Goal: Task Accomplishment & Management: Manage account settings

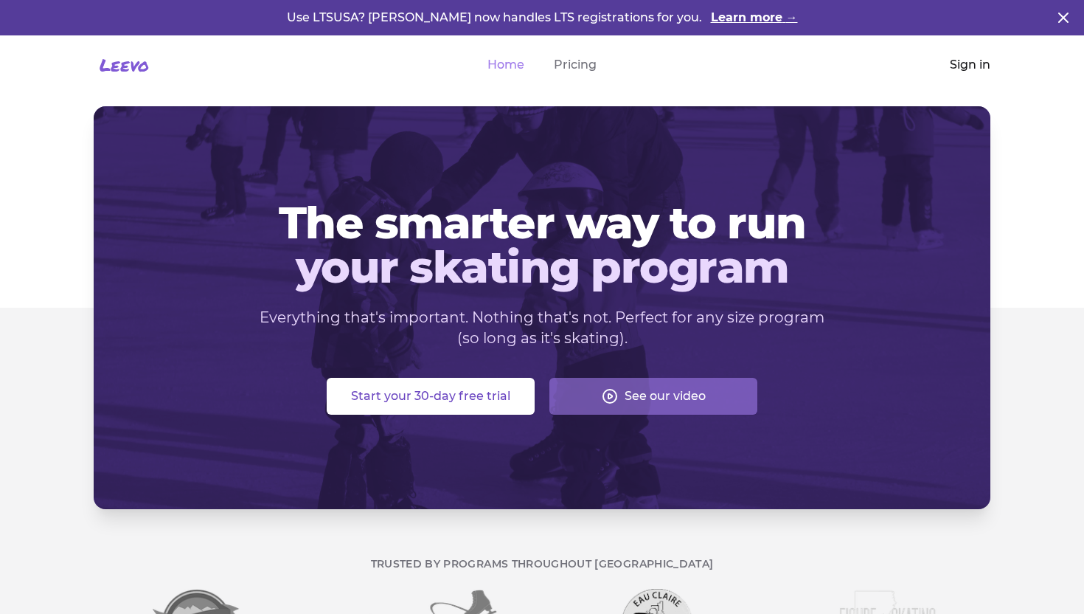
click at [970, 60] on link "Sign in" at bounding box center [970, 65] width 41 height 18
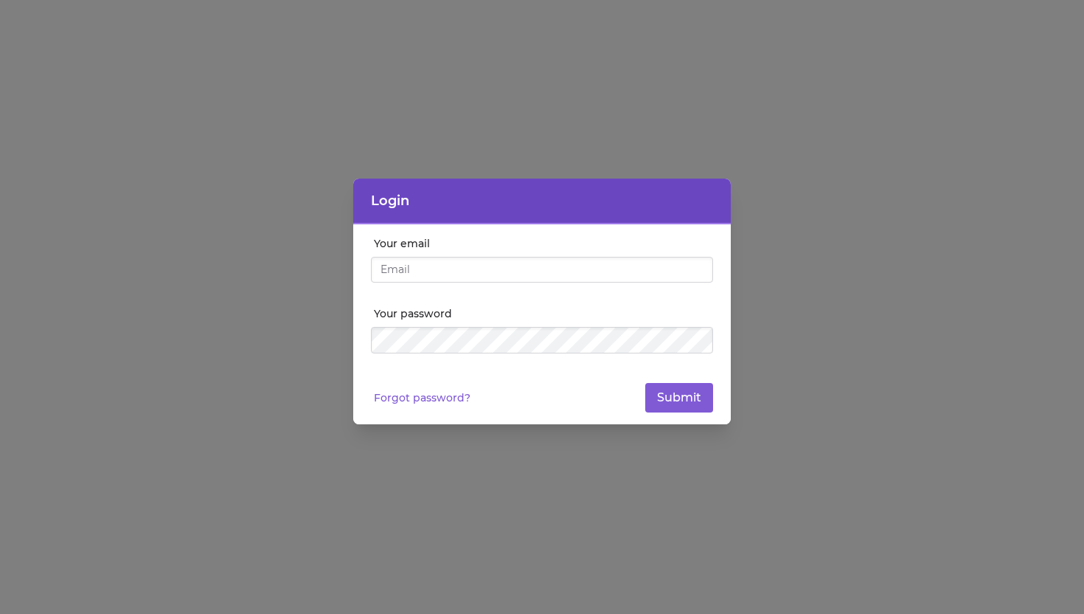
type input "[EMAIL_ADDRESS][DOMAIN_NAME]"
click at [673, 398] on button "Submit" at bounding box center [679, 397] width 68 height 29
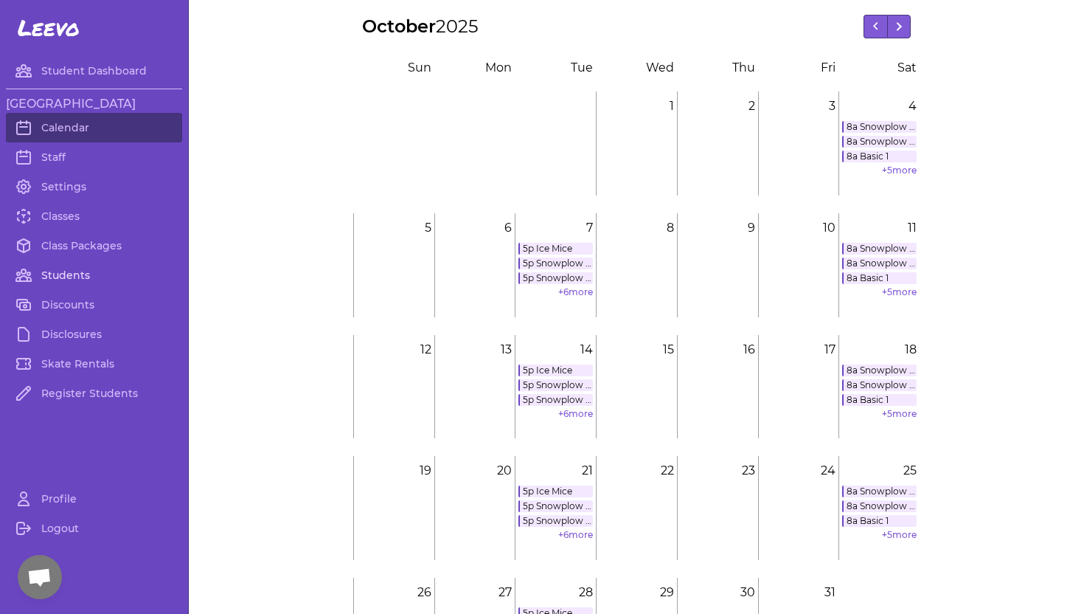
click at [66, 271] on link "Students" at bounding box center [94, 274] width 176 height 29
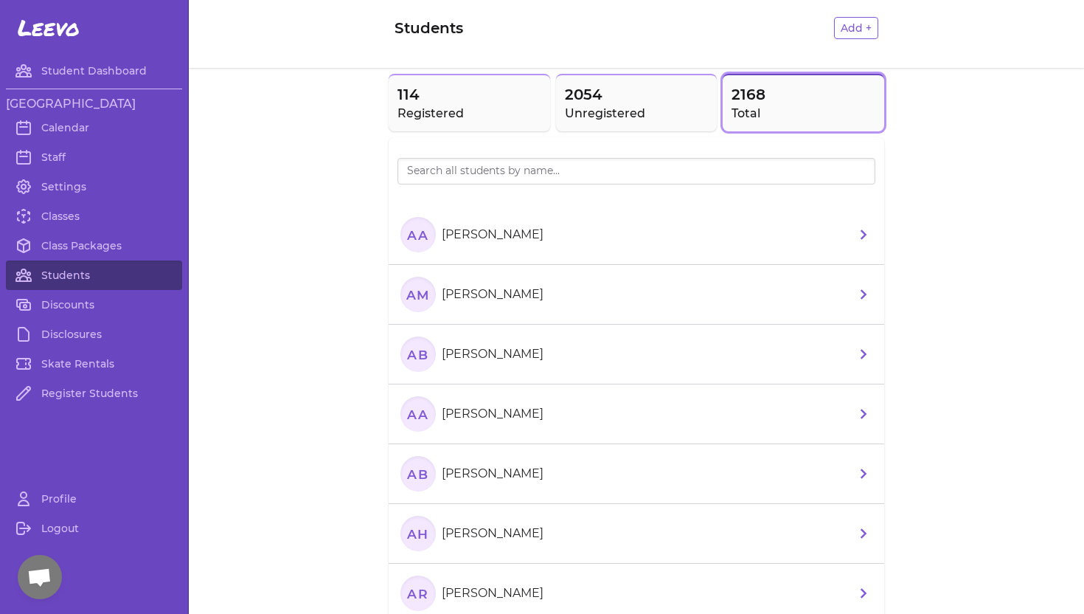
scroll to position [14, 0]
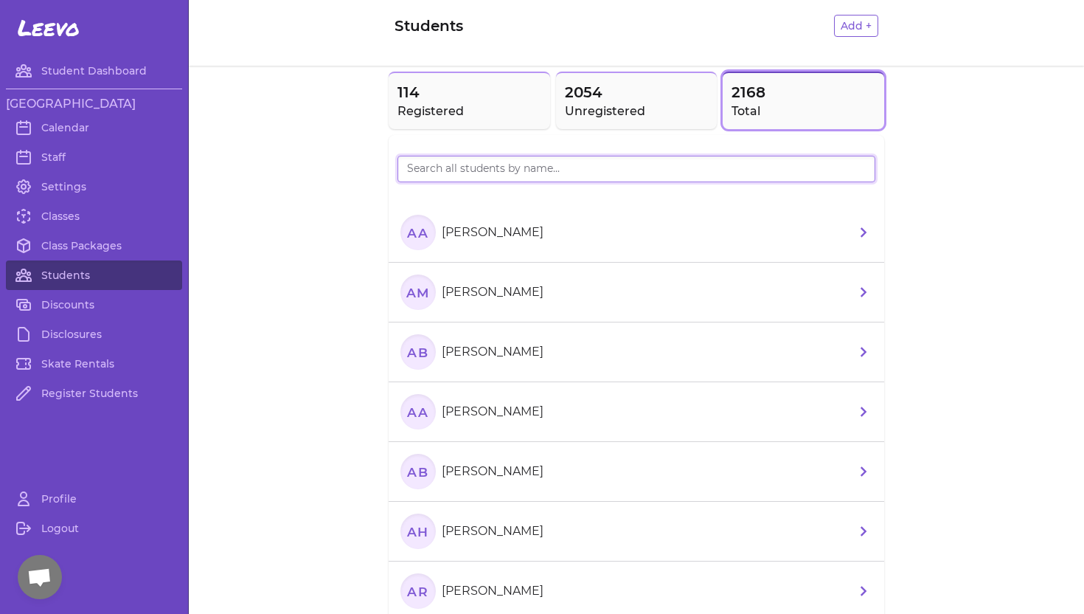
click at [474, 176] on input "search" at bounding box center [636, 169] width 478 height 27
type input "[PERSON_NAME]"
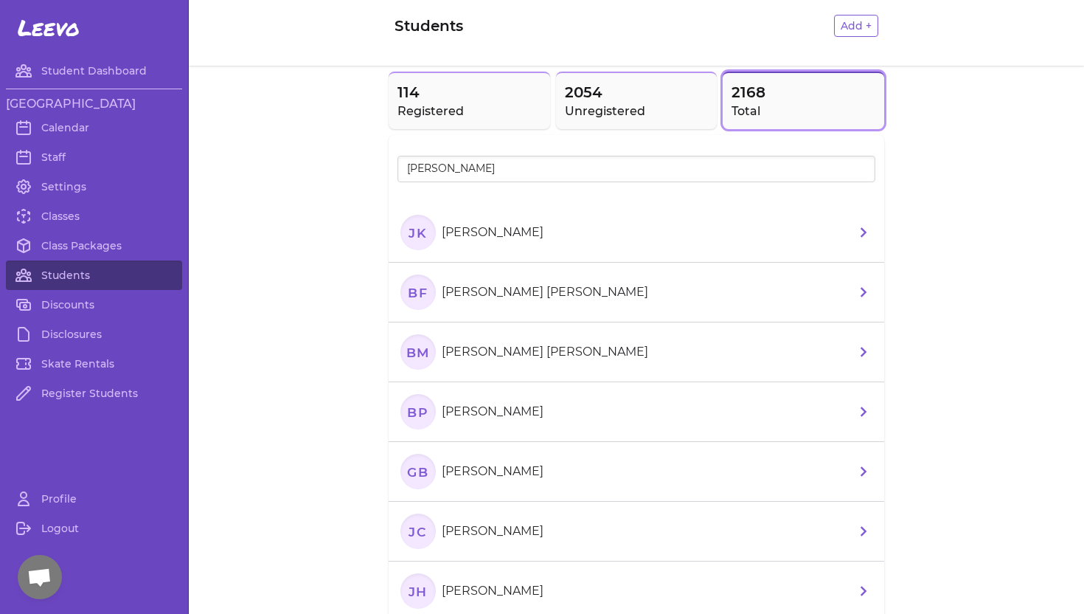
click at [459, 228] on p "[PERSON_NAME]" at bounding box center [493, 232] width 102 height 18
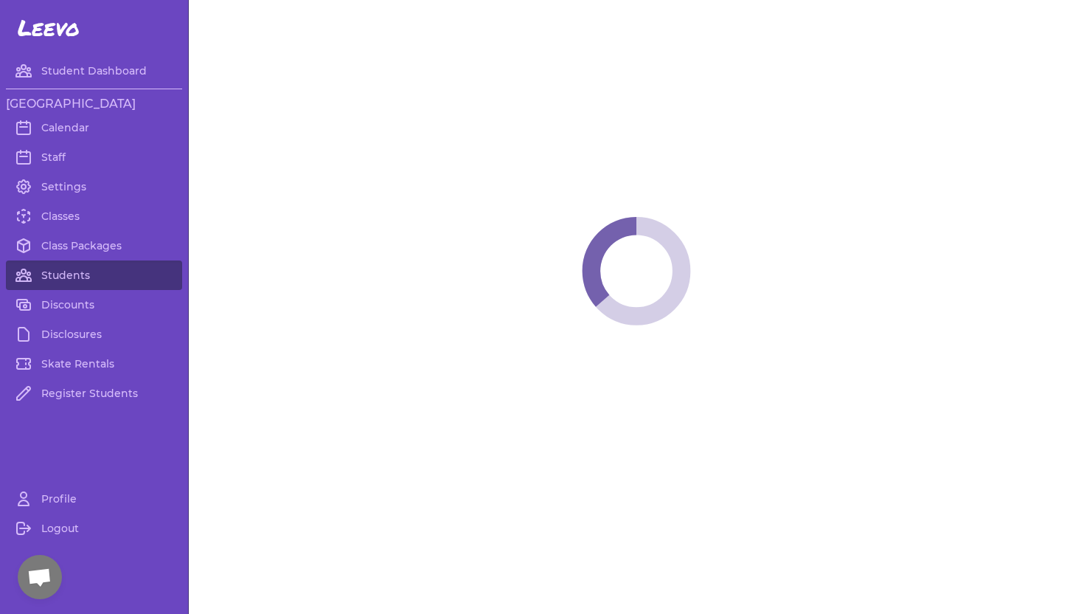
select select "ID"
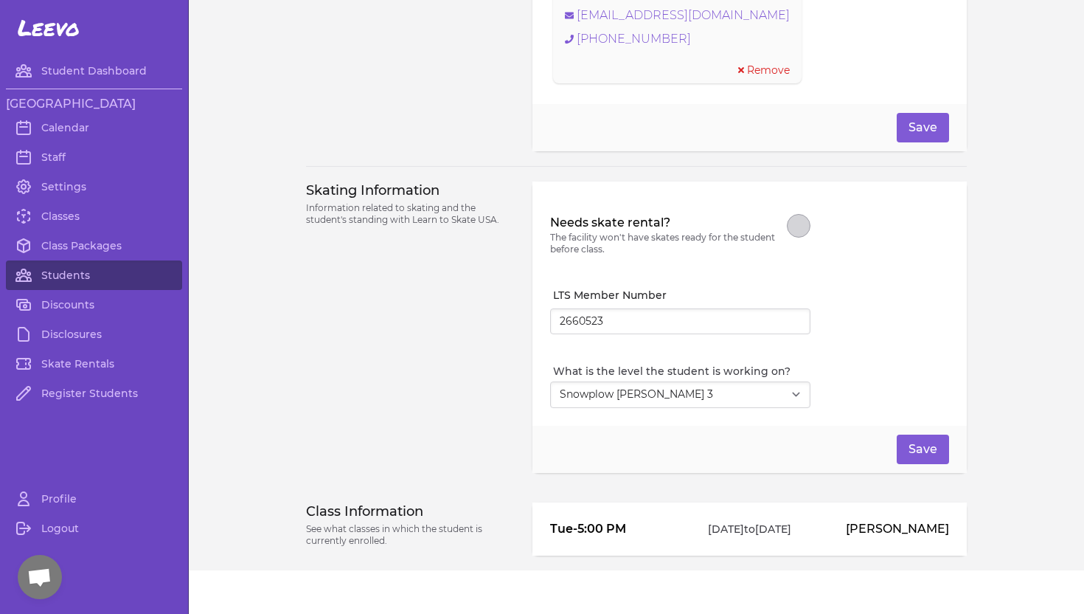
scroll to position [1277, 0]
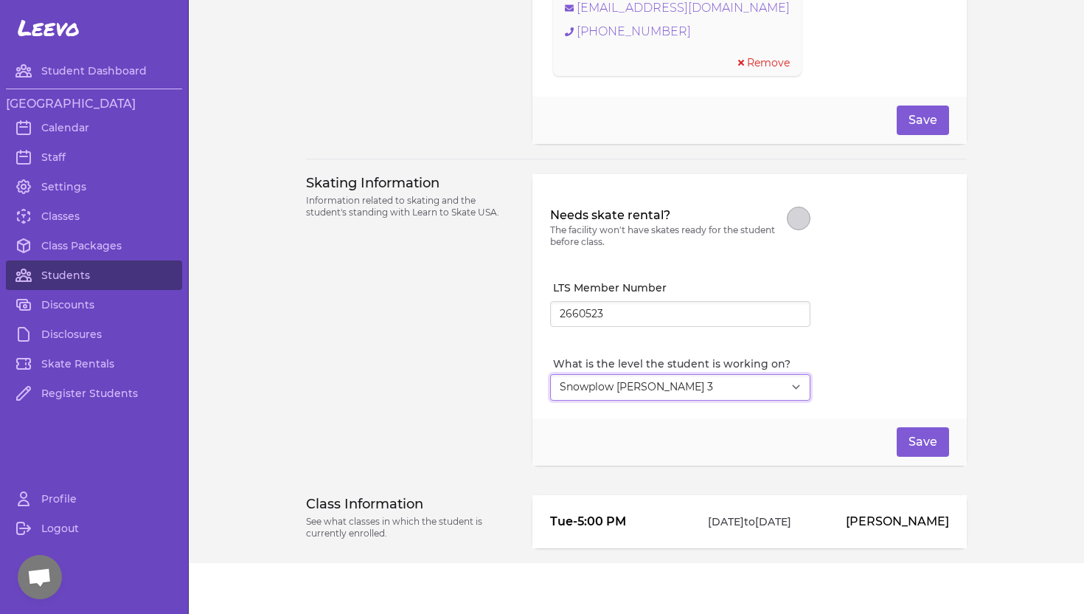
click at [797, 381] on select "Select Level I don't know Basic 1 Basic 2 Basic 3 Basic 4 Basic 5 Basic 6 Snowp…" at bounding box center [680, 387] width 260 height 27
click at [782, 379] on select "Select Level I don't know Basic 1 Basic 2 Basic 3 Basic 4 Basic 5 Basic 6 Snowp…" at bounding box center [680, 387] width 260 height 27
select select "8"
click at [550, 374] on select "Select Level I don't know Basic 1 Basic 2 Basic 3 Basic 4 Basic 5 Basic 6 Snowp…" at bounding box center [680, 387] width 260 height 27
click at [933, 434] on button "Save" at bounding box center [923, 441] width 52 height 29
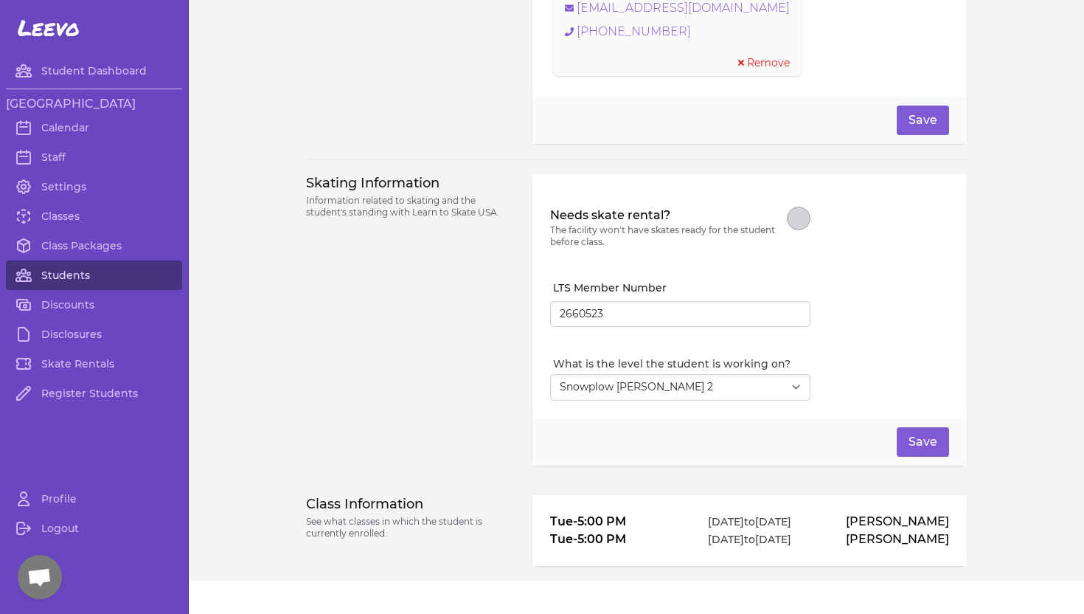
click at [68, 274] on link "Students" at bounding box center [94, 274] width 176 height 29
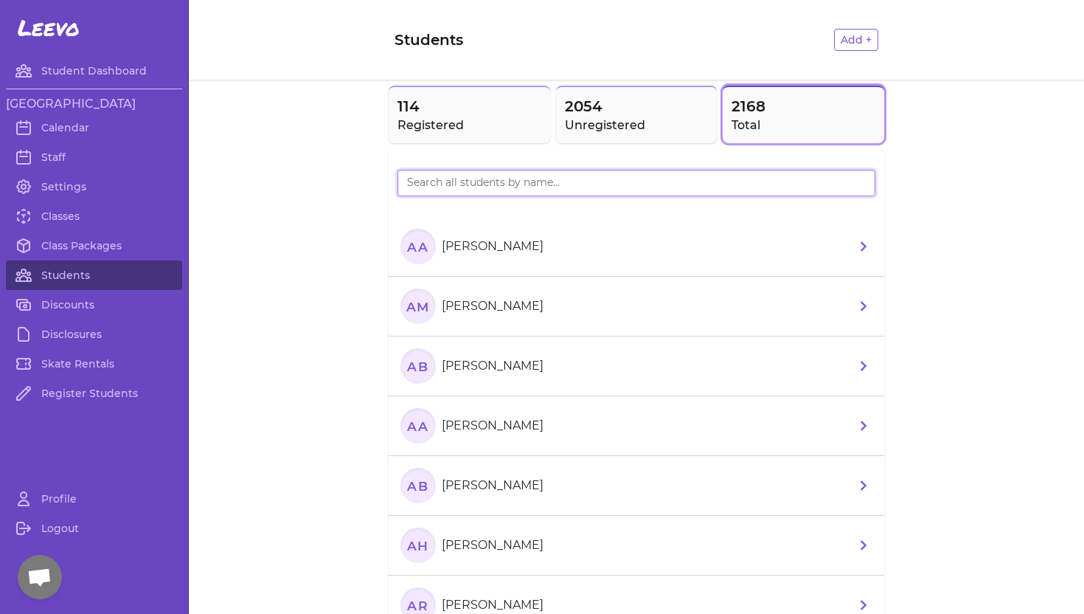
click at [425, 184] on input "search" at bounding box center [636, 183] width 478 height 27
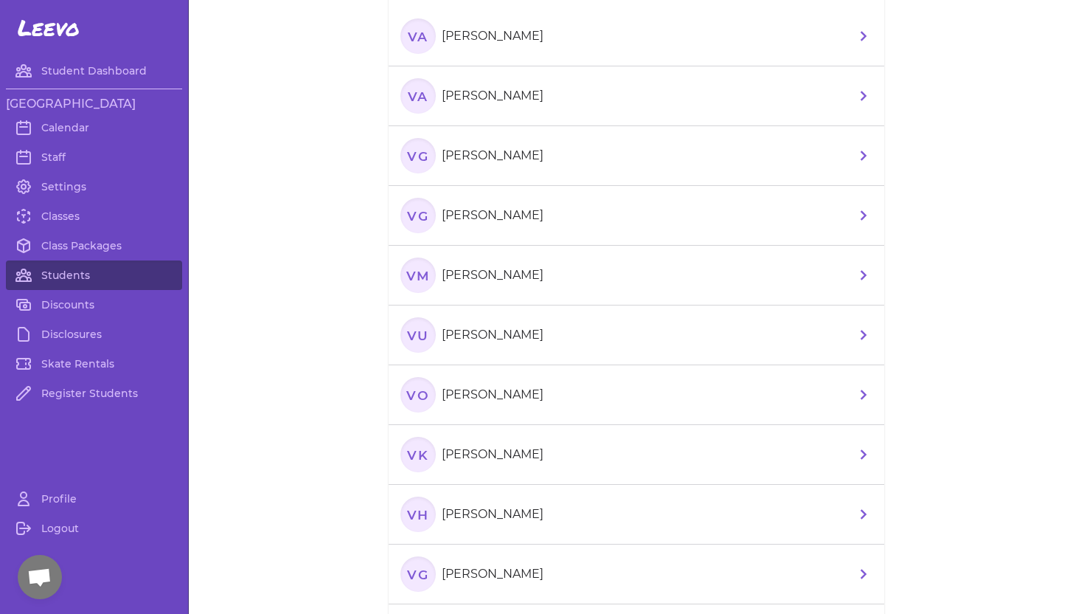
scroll to position [218, 0]
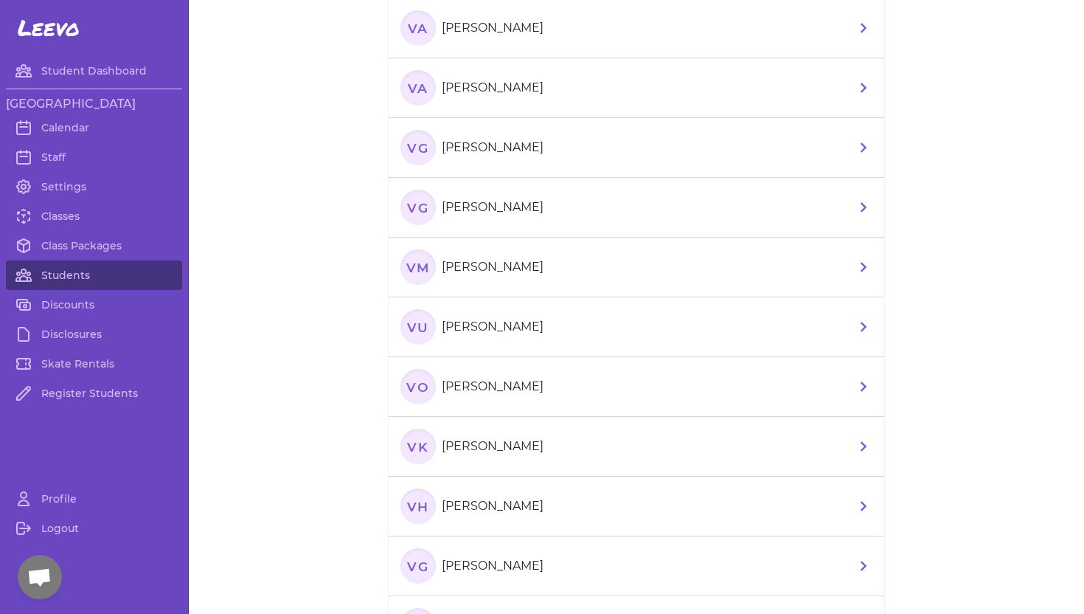
type input "Vivi"
click at [486, 504] on p "[PERSON_NAME]" at bounding box center [493, 506] width 102 height 18
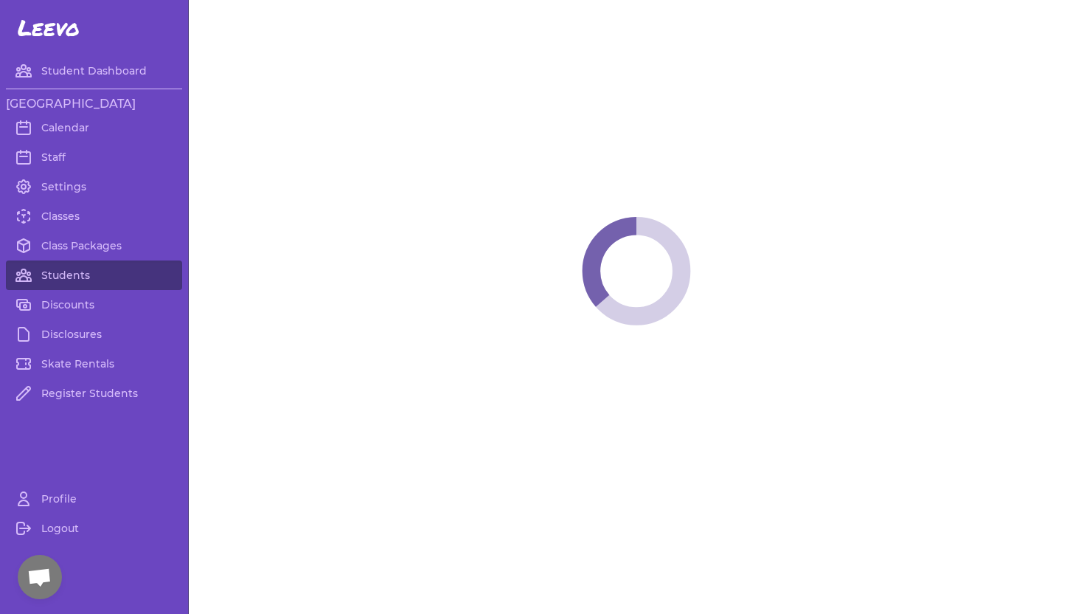
select select "ID"
select select "youth_figure"
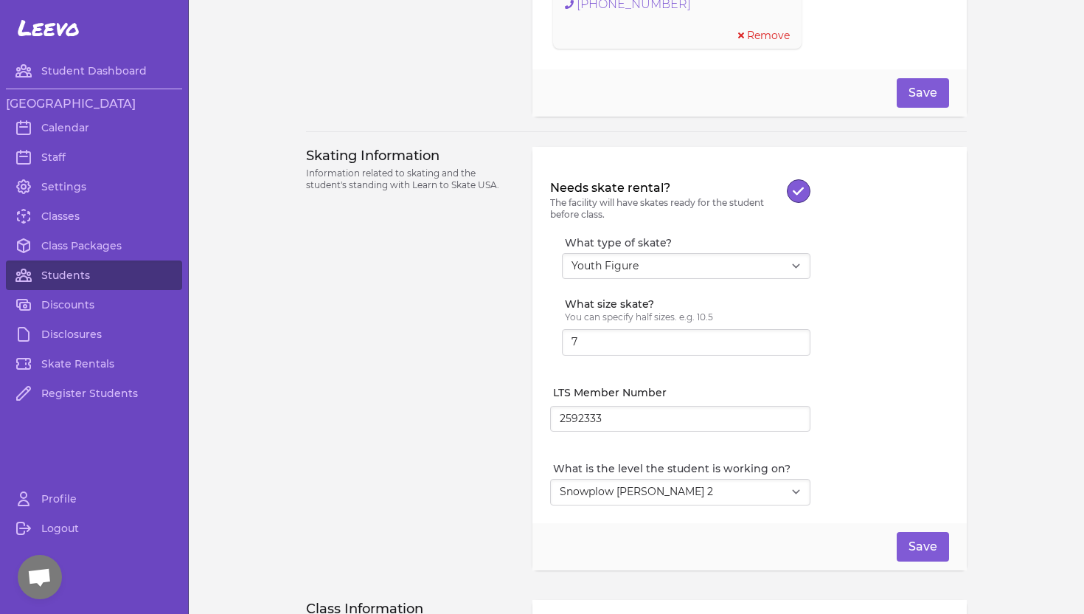
scroll to position [1330, 0]
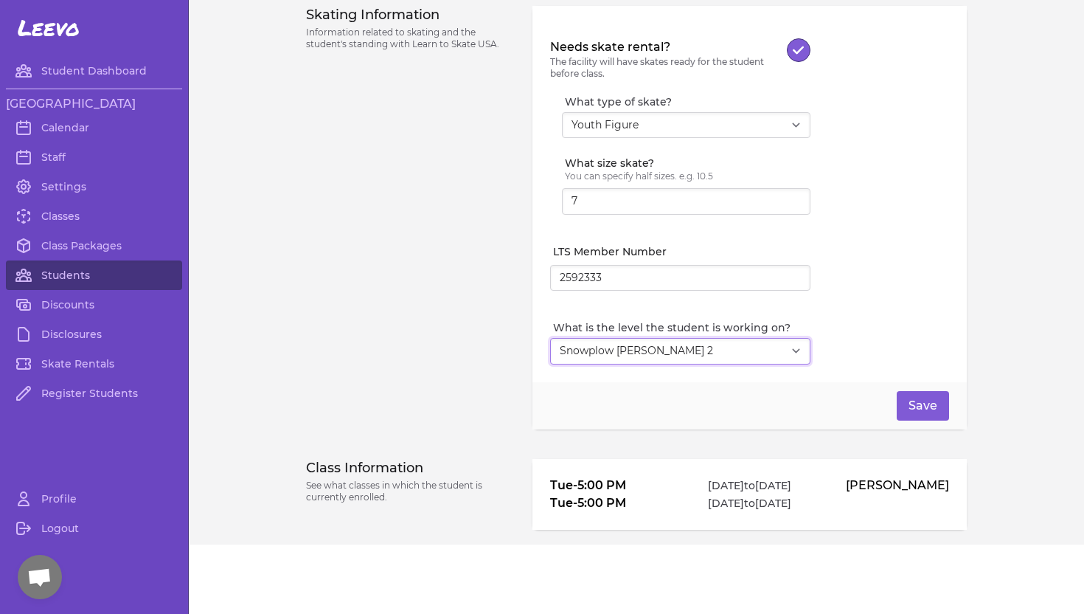
click at [795, 352] on select "Select Level I don't know Basic 1 Basic 2 Basic 3 Basic 4 Basic 5 Basic 6 Snowp…" at bounding box center [680, 351] width 260 height 27
click at [795, 346] on select "Select Level I don't know Basic 1 Basic 2 Basic 3 Basic 4 Basic 5 Basic 6 Snowp…" at bounding box center [680, 351] width 260 height 27
click at [795, 347] on select "Select Level I don't know Basic 1 Basic 2 Basic 3 Basic 4 Basic 5 Basic 6 Snowp…" at bounding box center [680, 351] width 260 height 27
select select "7"
click at [550, 338] on select "Select Level I don't know Basic 1 Basic 2 Basic 3 Basic 4 Basic 5 Basic 6 Snowp…" at bounding box center [680, 351] width 260 height 27
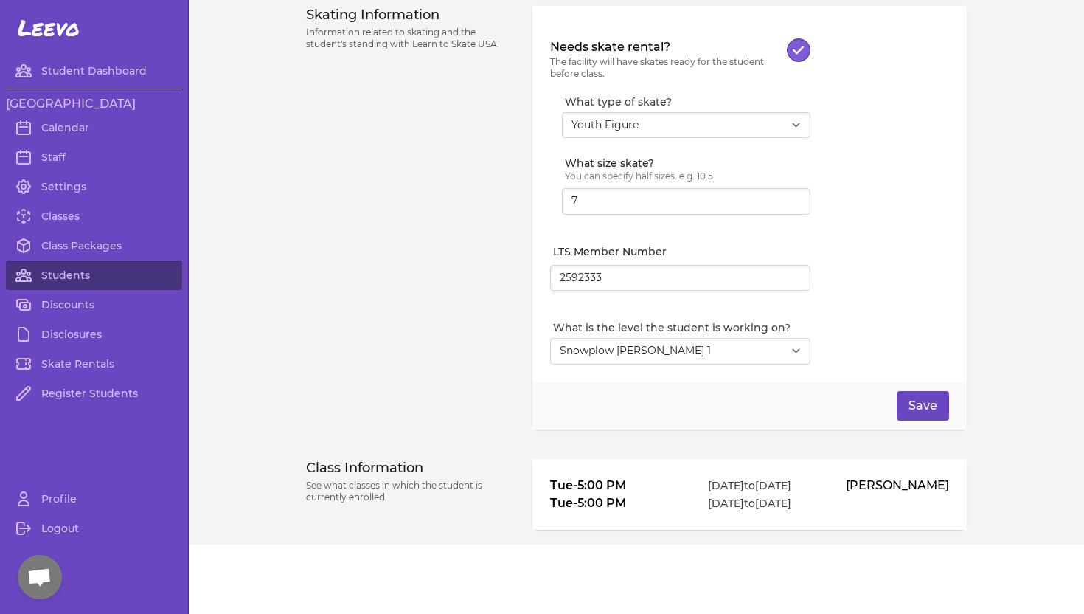
click at [931, 406] on button "Save" at bounding box center [923, 405] width 52 height 29
click at [60, 213] on link "Classes" at bounding box center [94, 215] width 176 height 29
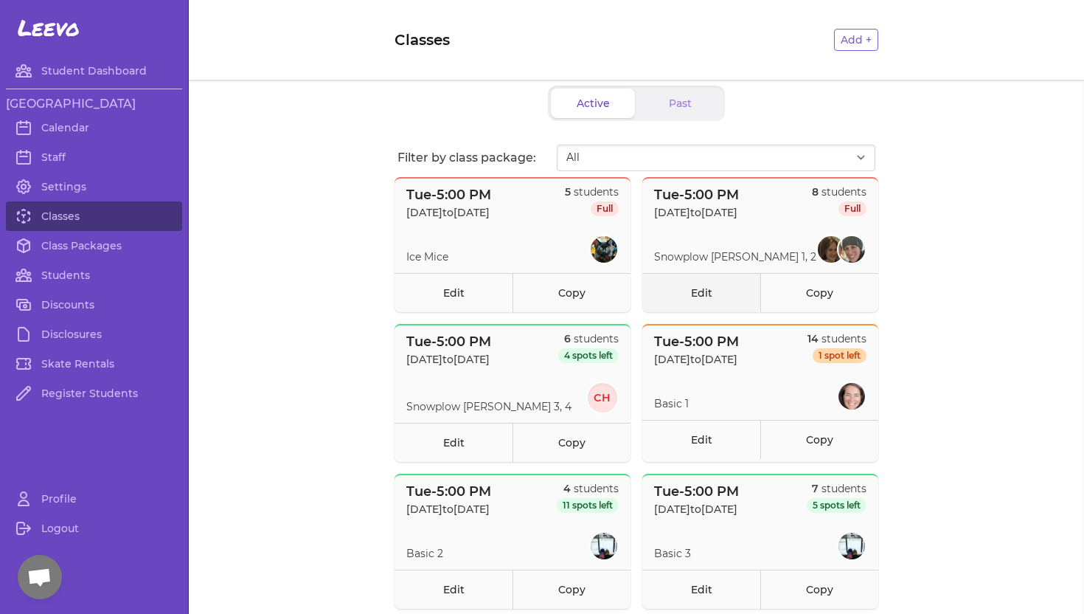
click at [702, 292] on link "Edit" at bounding box center [701, 292] width 118 height 39
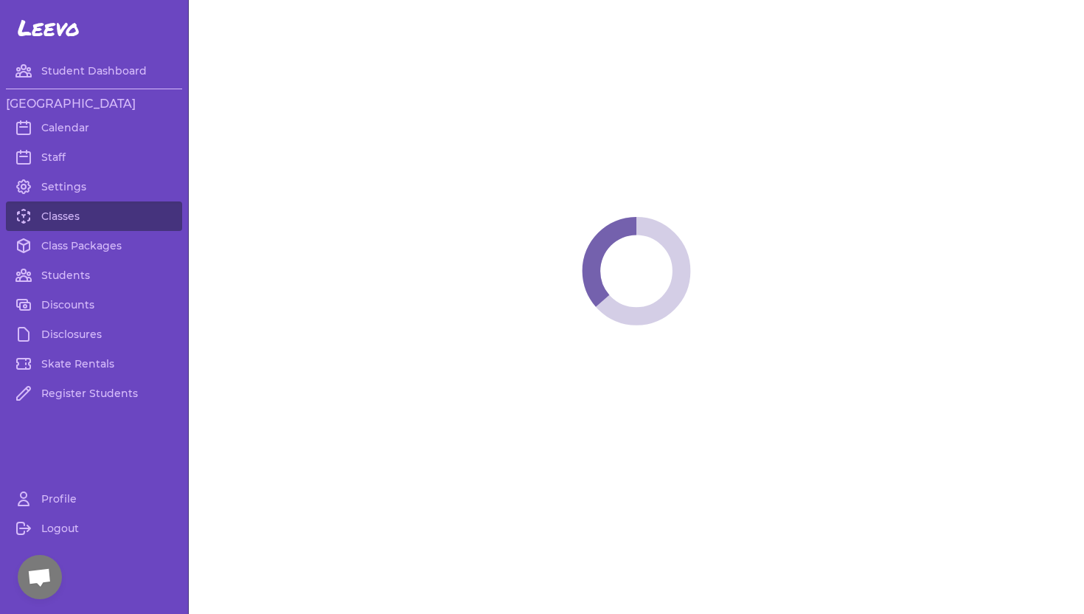
select select "2"
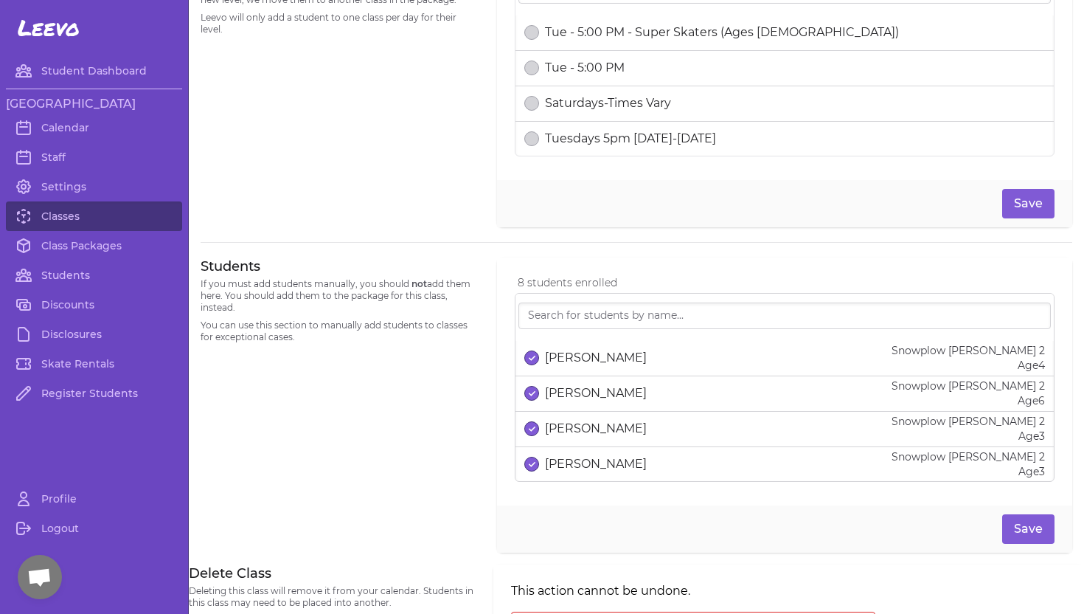
scroll to position [882, 0]
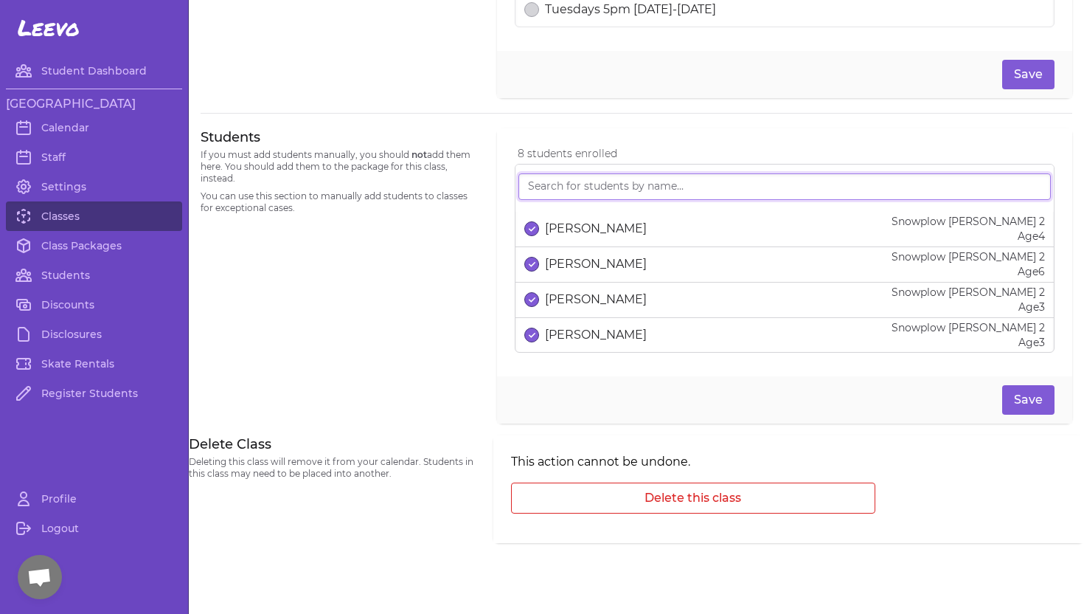
click at [651, 188] on input "search" at bounding box center [784, 186] width 532 height 27
type input "Viv"
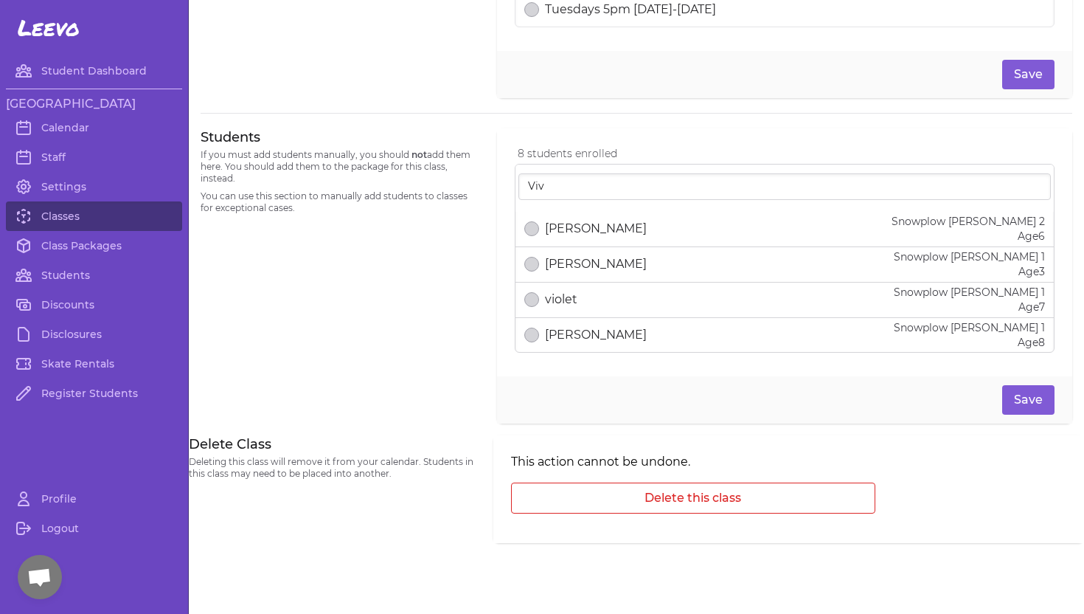
click at [646, 268] on p "[PERSON_NAME]" at bounding box center [596, 264] width 102 height 18
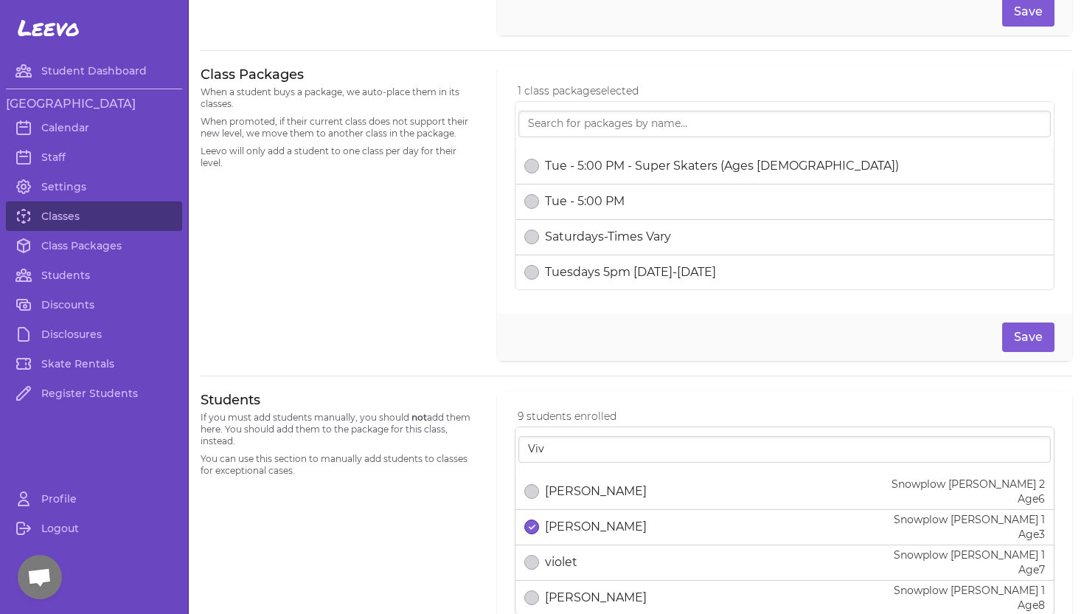
scroll to position [580, 0]
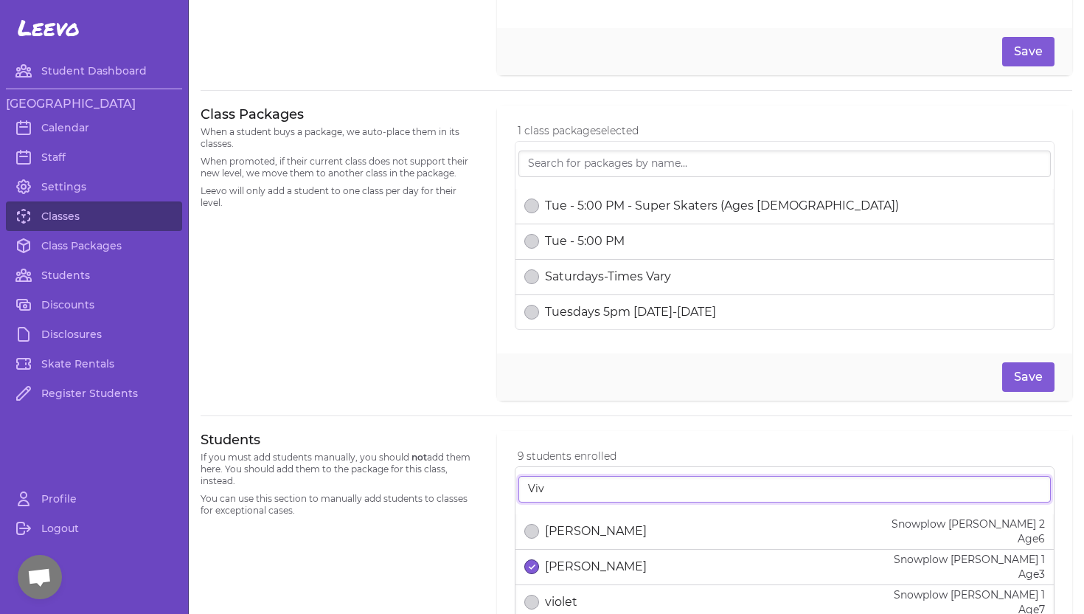
click at [751, 488] on input "Viv" at bounding box center [784, 489] width 532 height 27
click at [1036, 487] on input "Viv" at bounding box center [784, 489] width 532 height 27
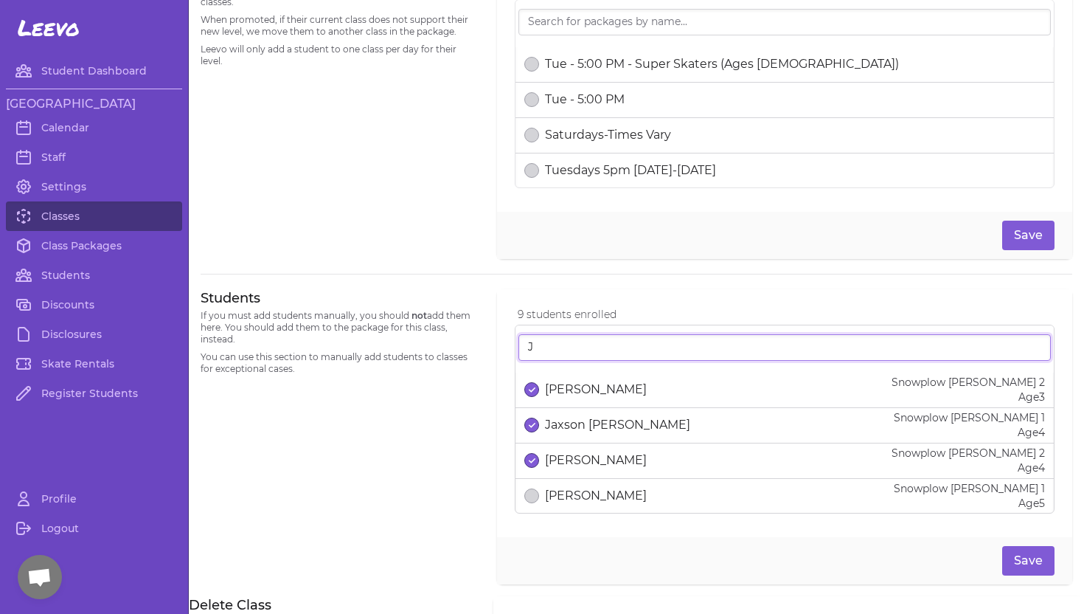
scroll to position [722, 0]
type input "J"
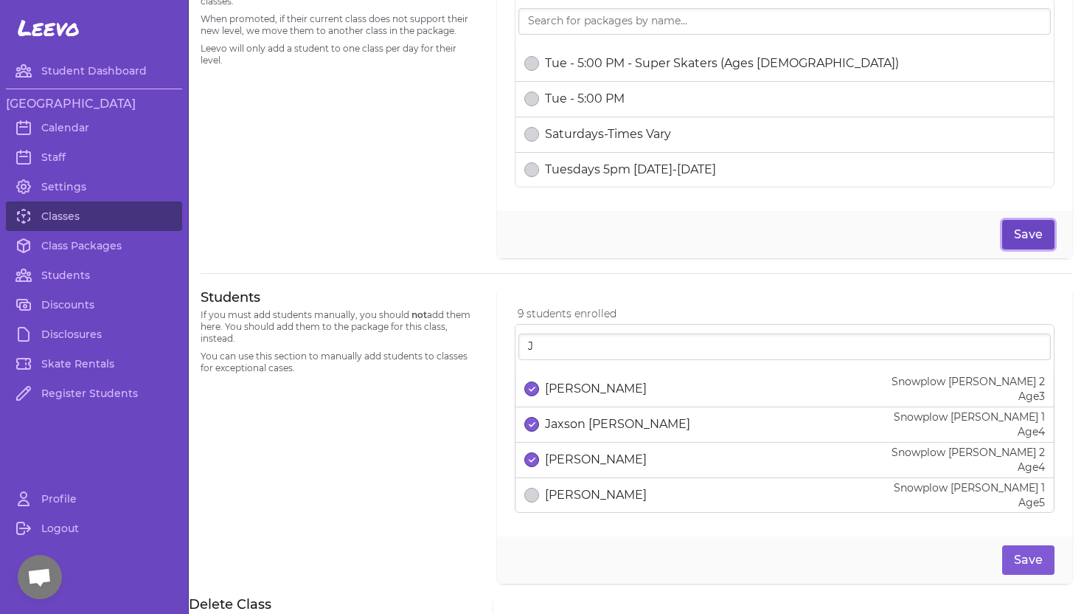
click at [1026, 229] on button "Save" at bounding box center [1028, 234] width 52 height 29
